Goal: Task Accomplishment & Management: Use online tool/utility

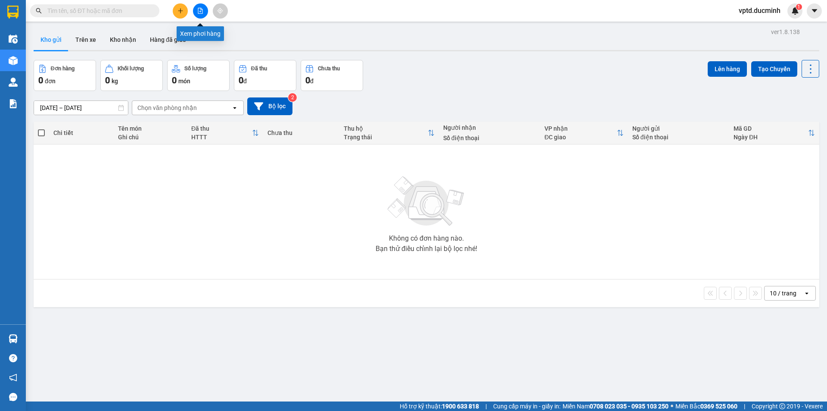
click at [196, 6] on button at bounding box center [200, 10] width 15 height 15
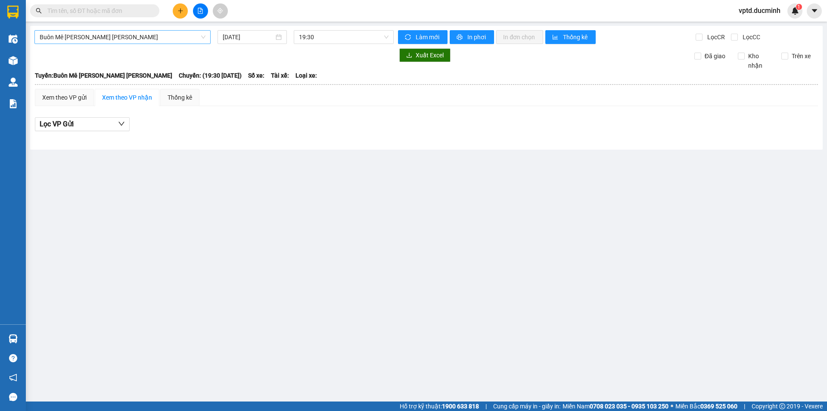
click at [169, 37] on span "Buôn Mê [PERSON_NAME] [PERSON_NAME]" at bounding box center [123, 37] width 166 height 13
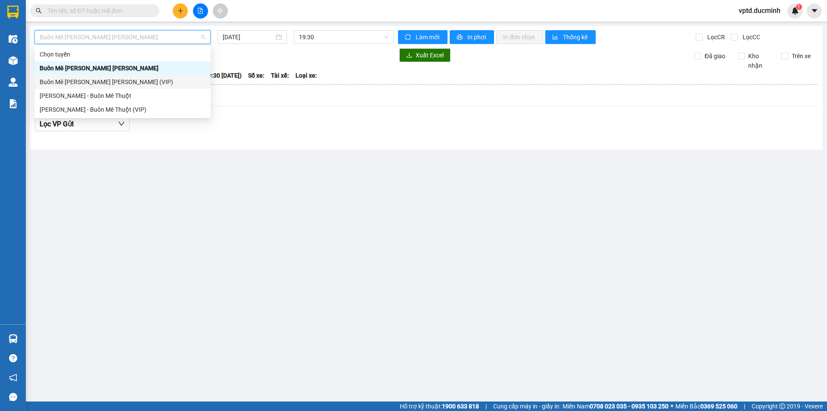
click at [123, 80] on div "Buôn Mê [PERSON_NAME] [PERSON_NAME] (VIP)" at bounding box center [123, 81] width 166 height 9
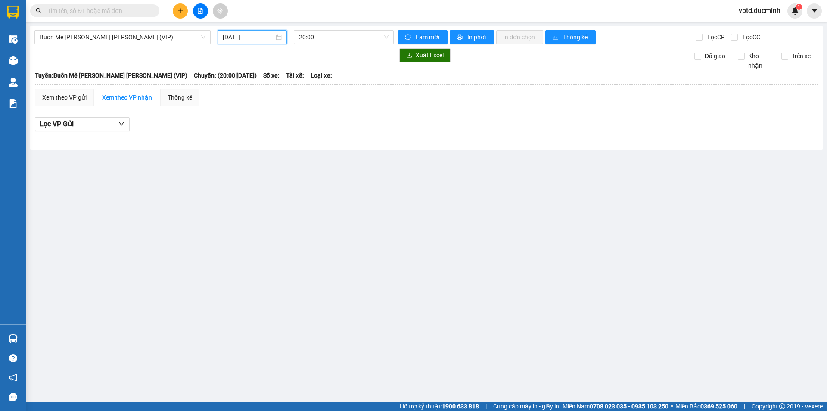
click at [243, 38] on input "[DATE]" at bounding box center [248, 36] width 51 height 9
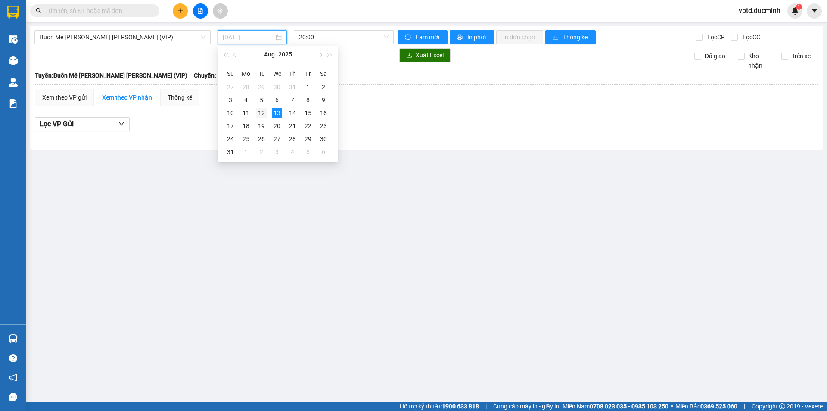
click at [261, 109] on div "12" at bounding box center [261, 113] width 10 height 10
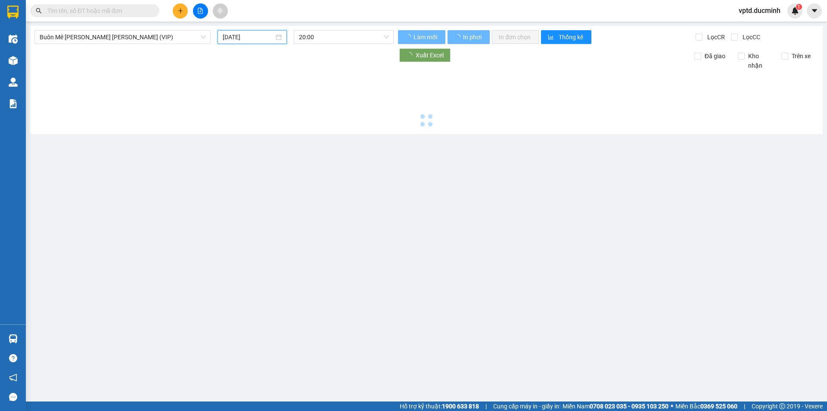
type input "[DATE]"
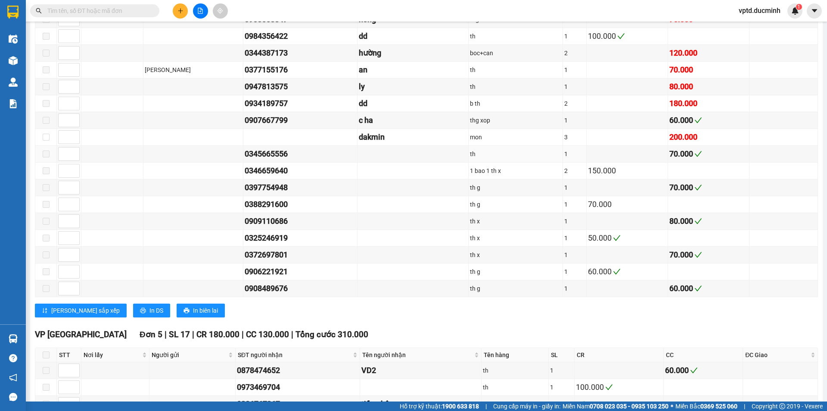
scroll to position [1037, 0]
